Goal: Navigation & Orientation: Find specific page/section

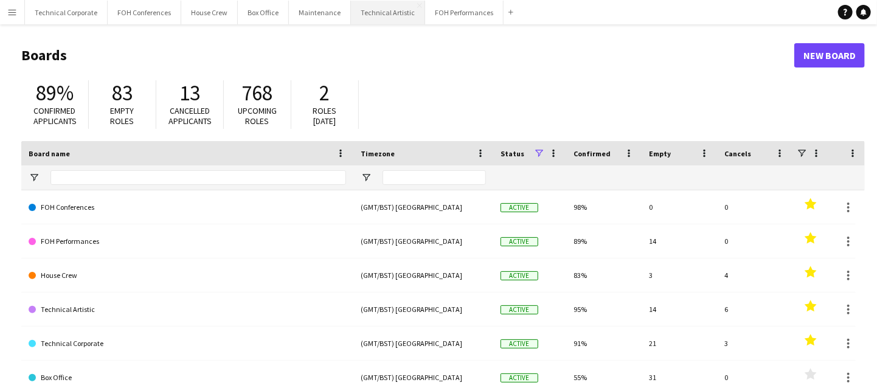
click at [381, 12] on button "Technical Artistic Close" at bounding box center [388, 13] width 74 height 24
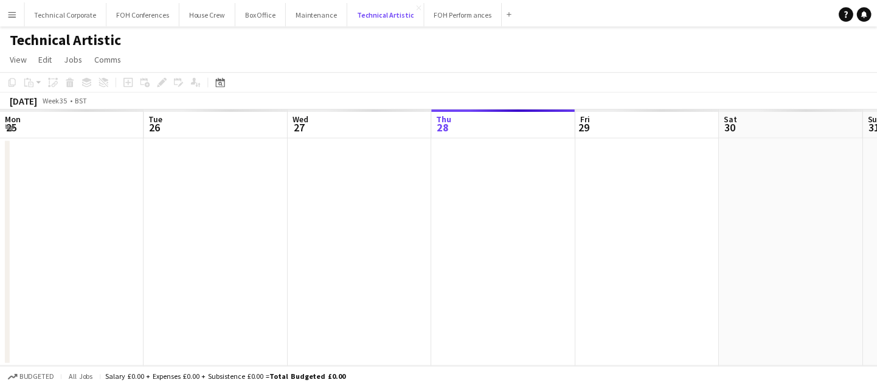
scroll to position [0, 291]
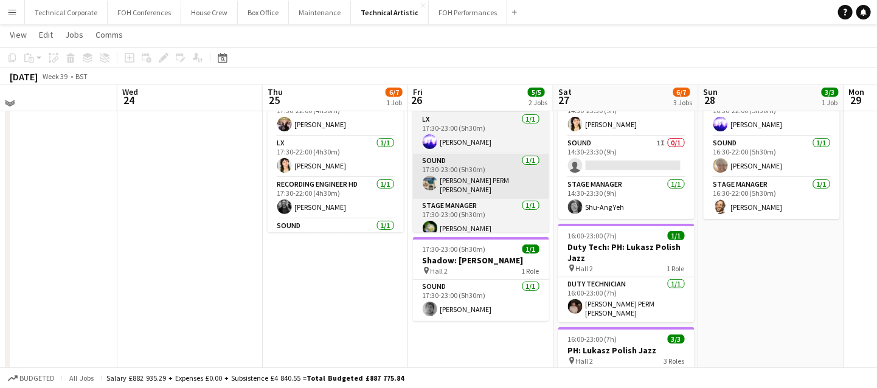
scroll to position [92, 0]
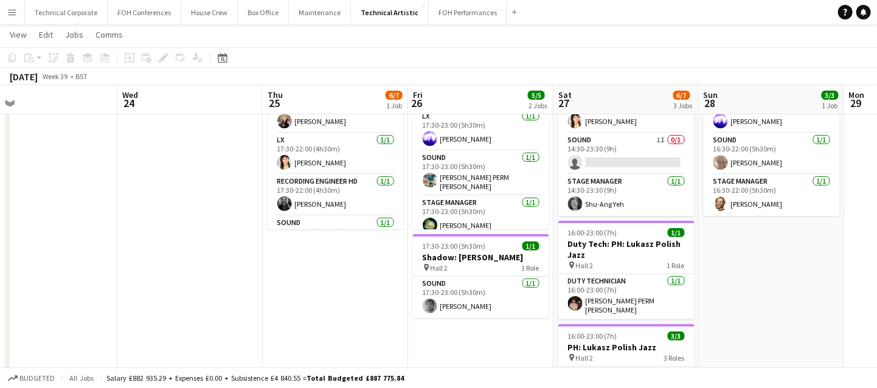
click at [786, 13] on app-navbar "Menu Boards Boards Boards All jobs Status Workforce Workforce My Workforce Recr…" at bounding box center [438, 12] width 877 height 24
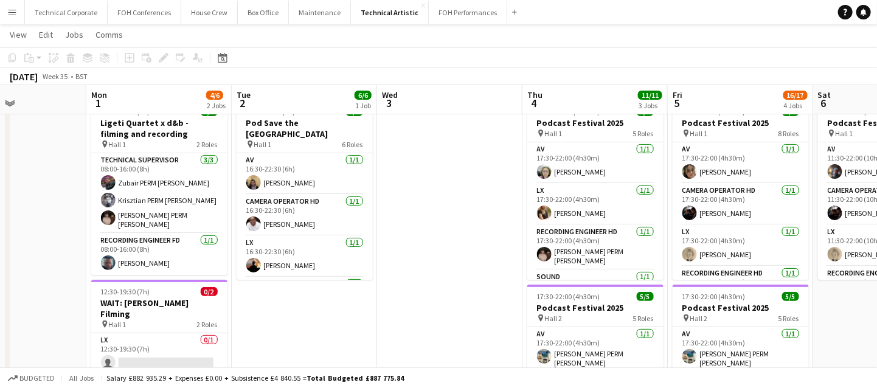
scroll to position [17, 0]
